Goal: Find specific page/section: Find specific page/section

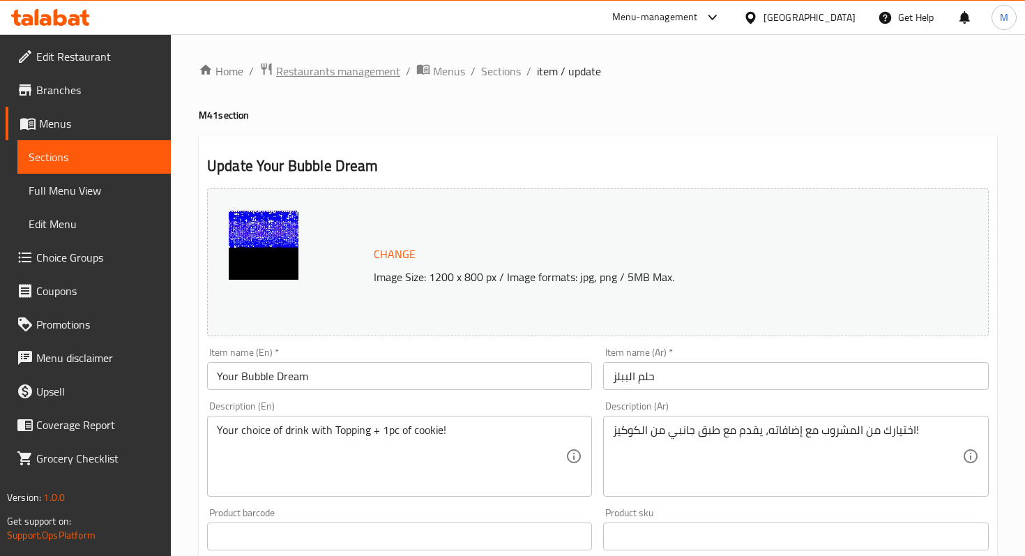
click at [366, 73] on span "Restaurants management" at bounding box center [338, 71] width 124 height 17
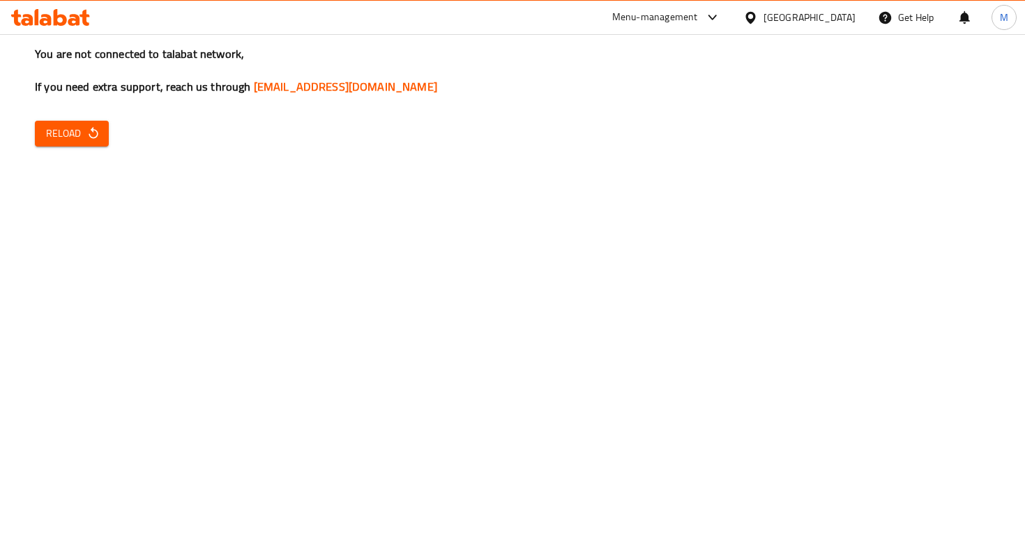
click at [89, 137] on icon "button" at bounding box center [93, 133] width 14 height 14
click at [78, 137] on span "Reload" at bounding box center [72, 133] width 52 height 17
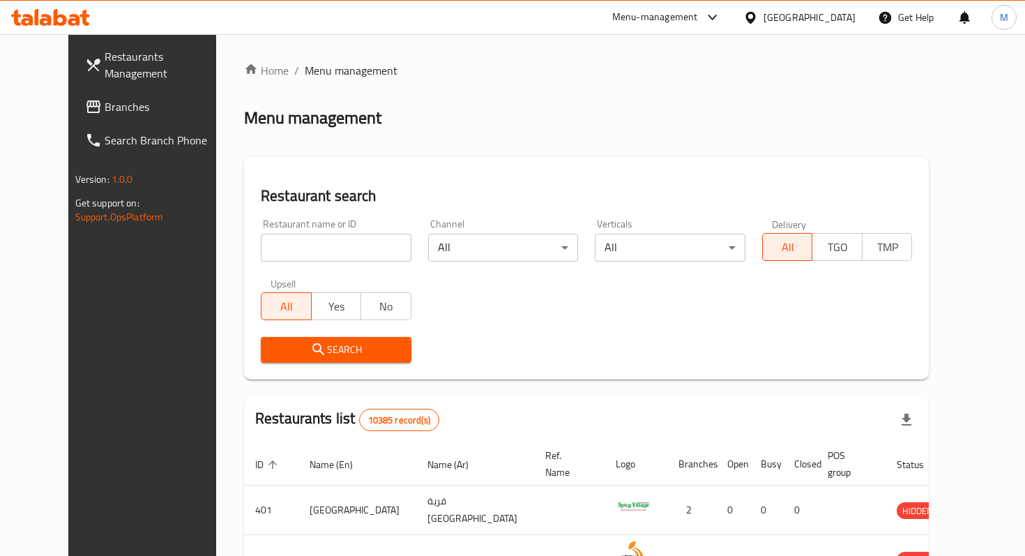
click at [261, 247] on input "search" at bounding box center [336, 248] width 151 height 28
type input ","
type input "p"
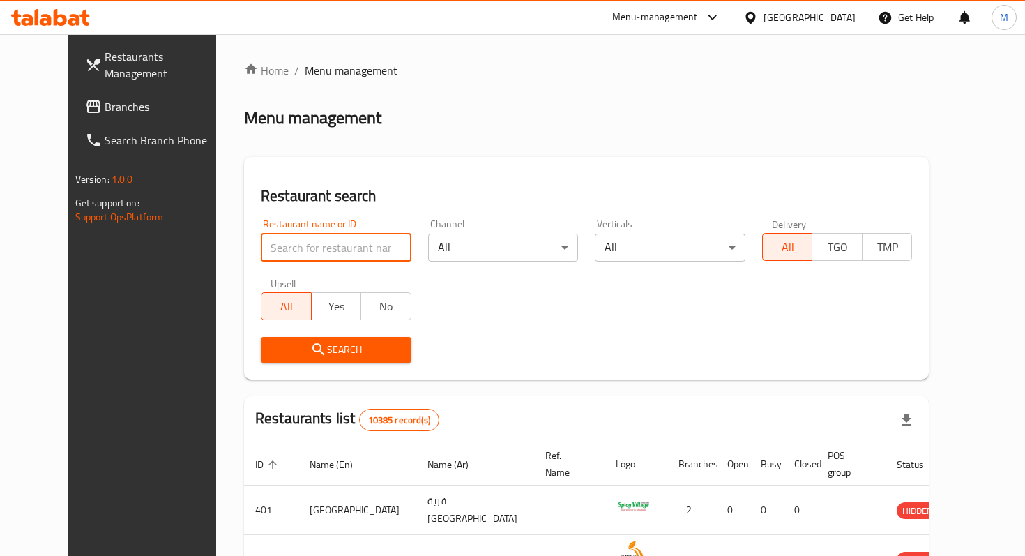
type input "s"
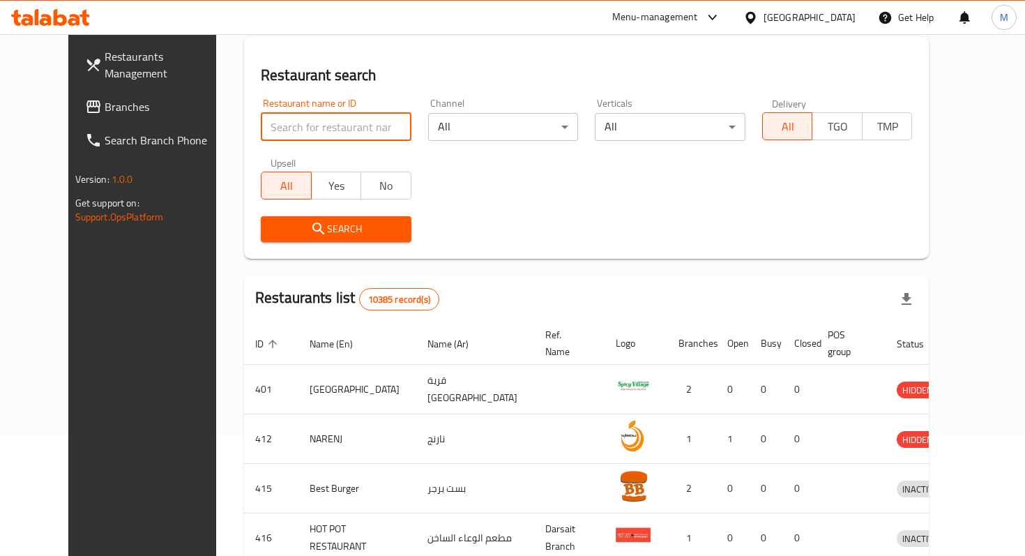
type input "c"
type input "m"
type input "a"
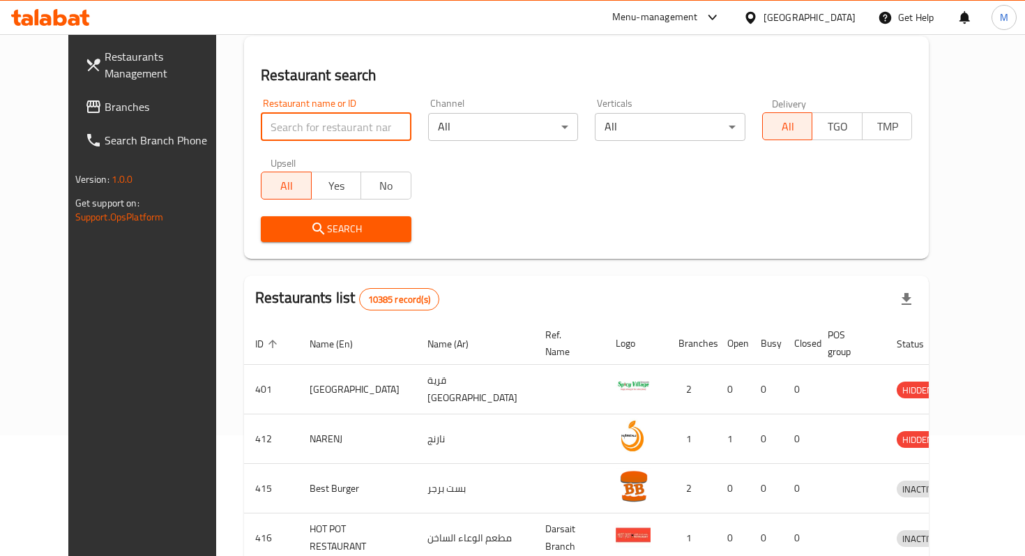
type input "p"
type input "k"
type input "j"
click button "Search" at bounding box center [336, 229] width 151 height 26
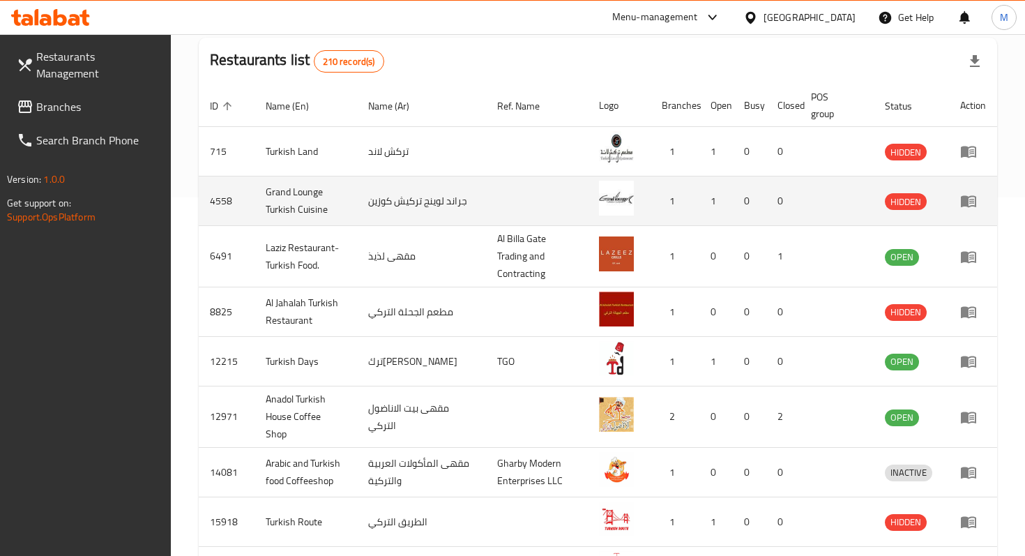
scroll to position [500, 0]
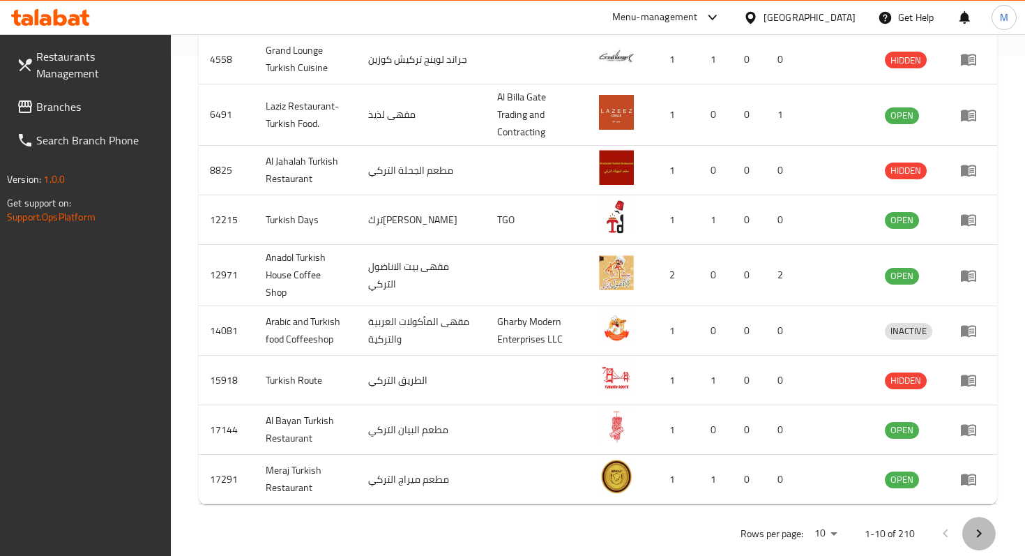
click at [986, 525] on icon "Next page" at bounding box center [979, 533] width 17 height 17
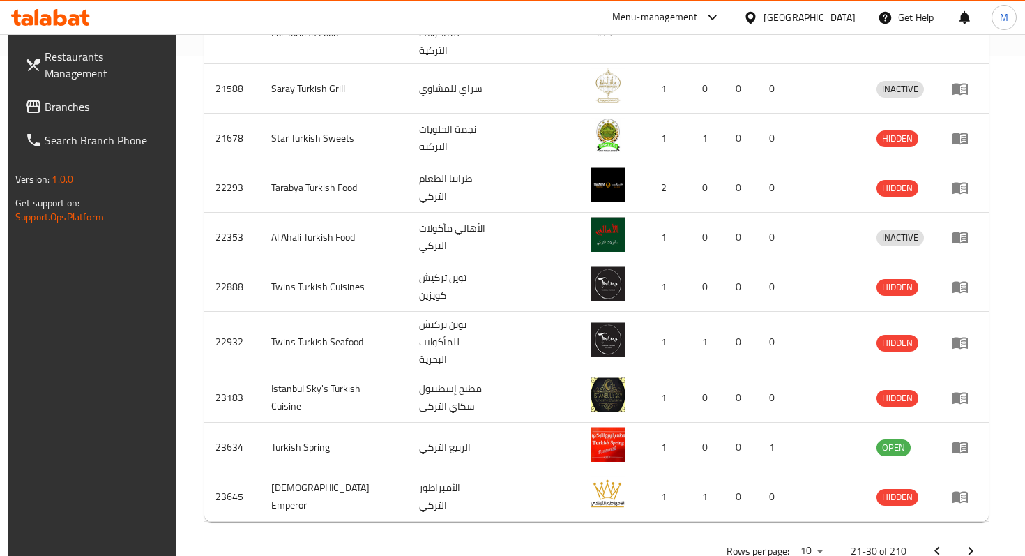
click at [979, 543] on icon "Next page" at bounding box center [971, 551] width 17 height 17
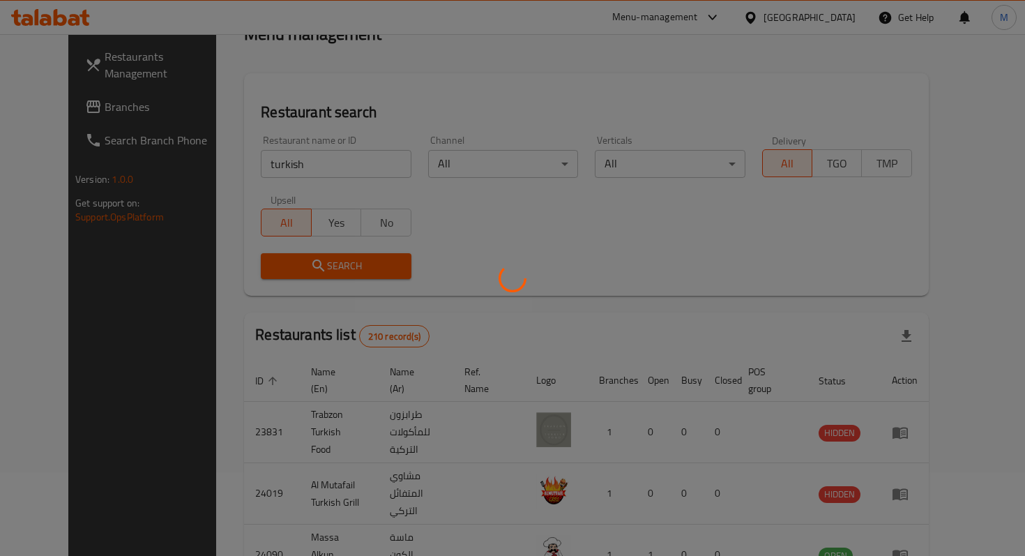
scroll to position [0, 0]
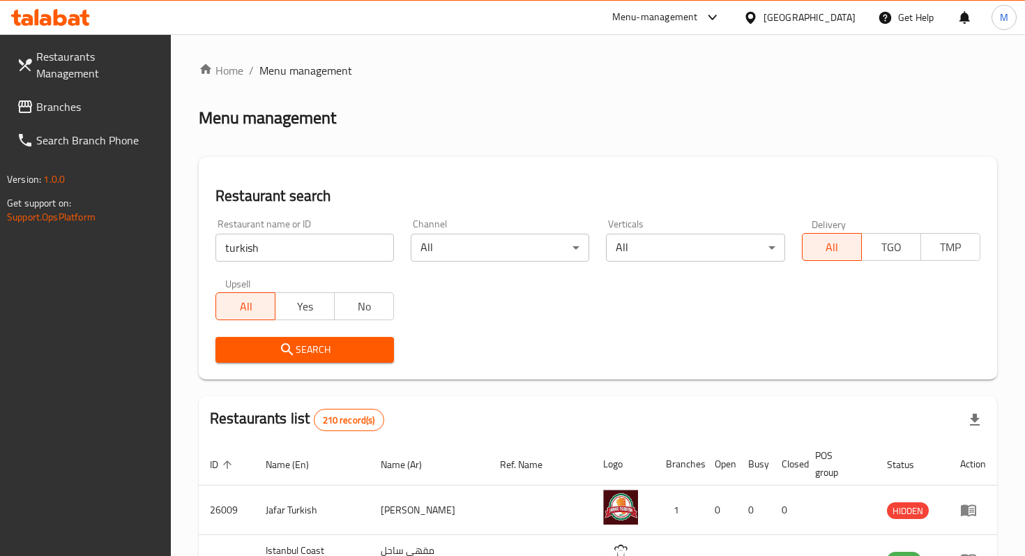
click at [310, 243] on input "turkish" at bounding box center [305, 248] width 179 height 28
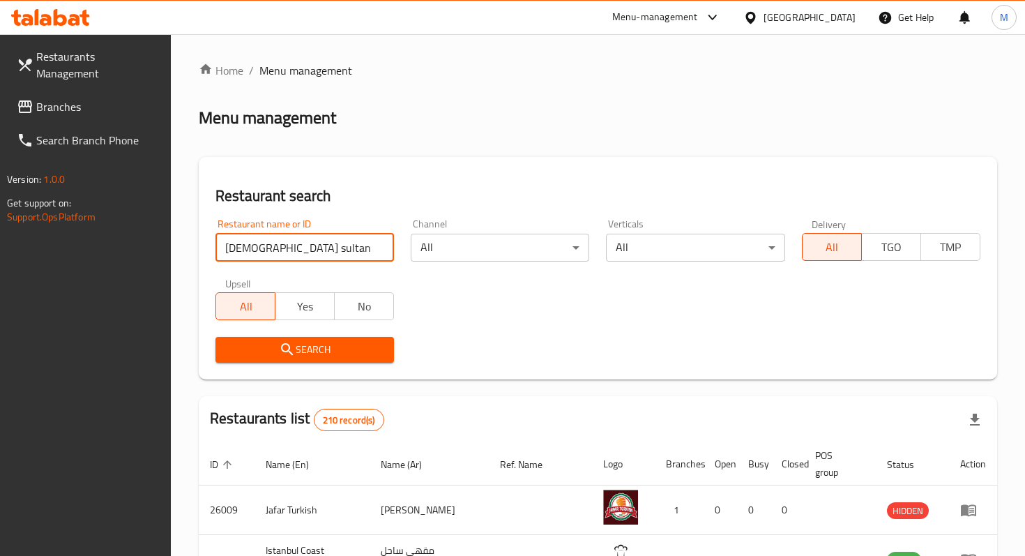
type input "turkish sultan"
click button "Search" at bounding box center [305, 350] width 179 height 26
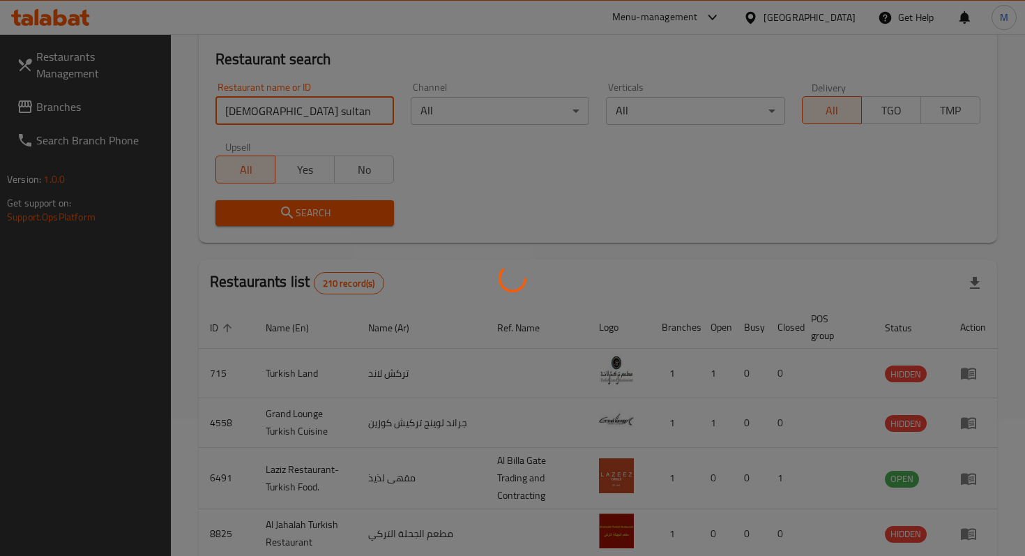
scroll to position [154, 0]
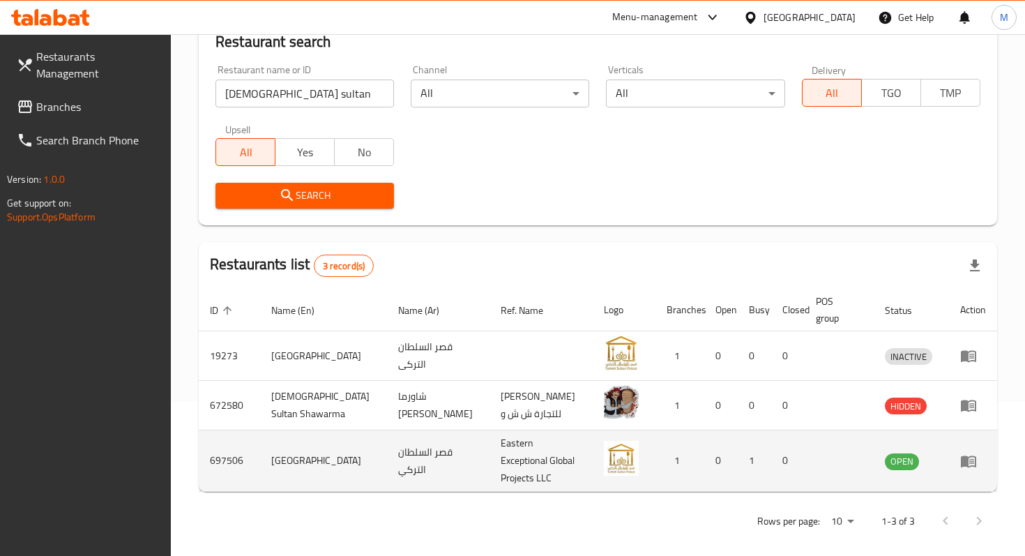
click at [968, 457] on icon "enhanced table" at bounding box center [969, 461] width 17 height 17
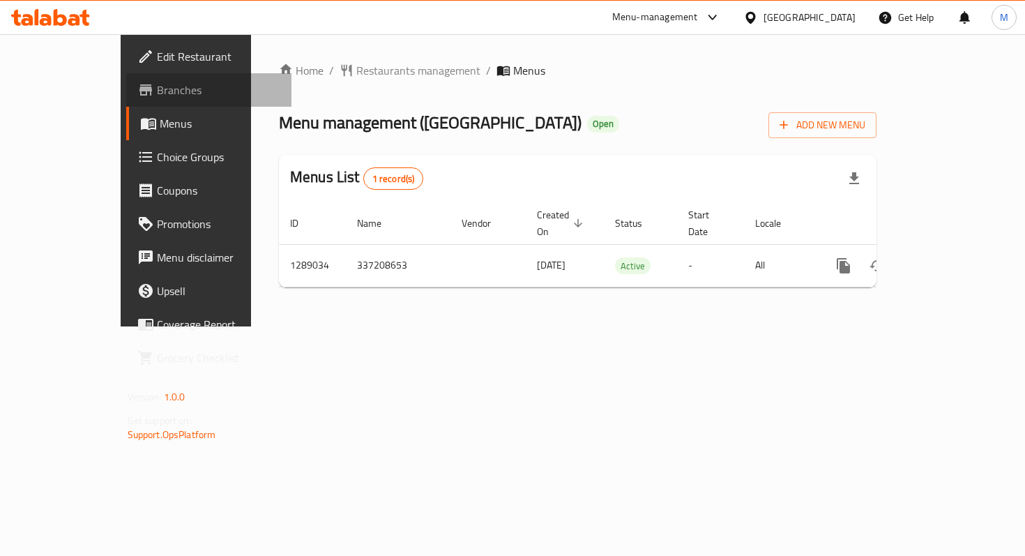
click at [157, 89] on span "Branches" at bounding box center [218, 90] width 123 height 17
